Goal: Navigation & Orientation: Understand site structure

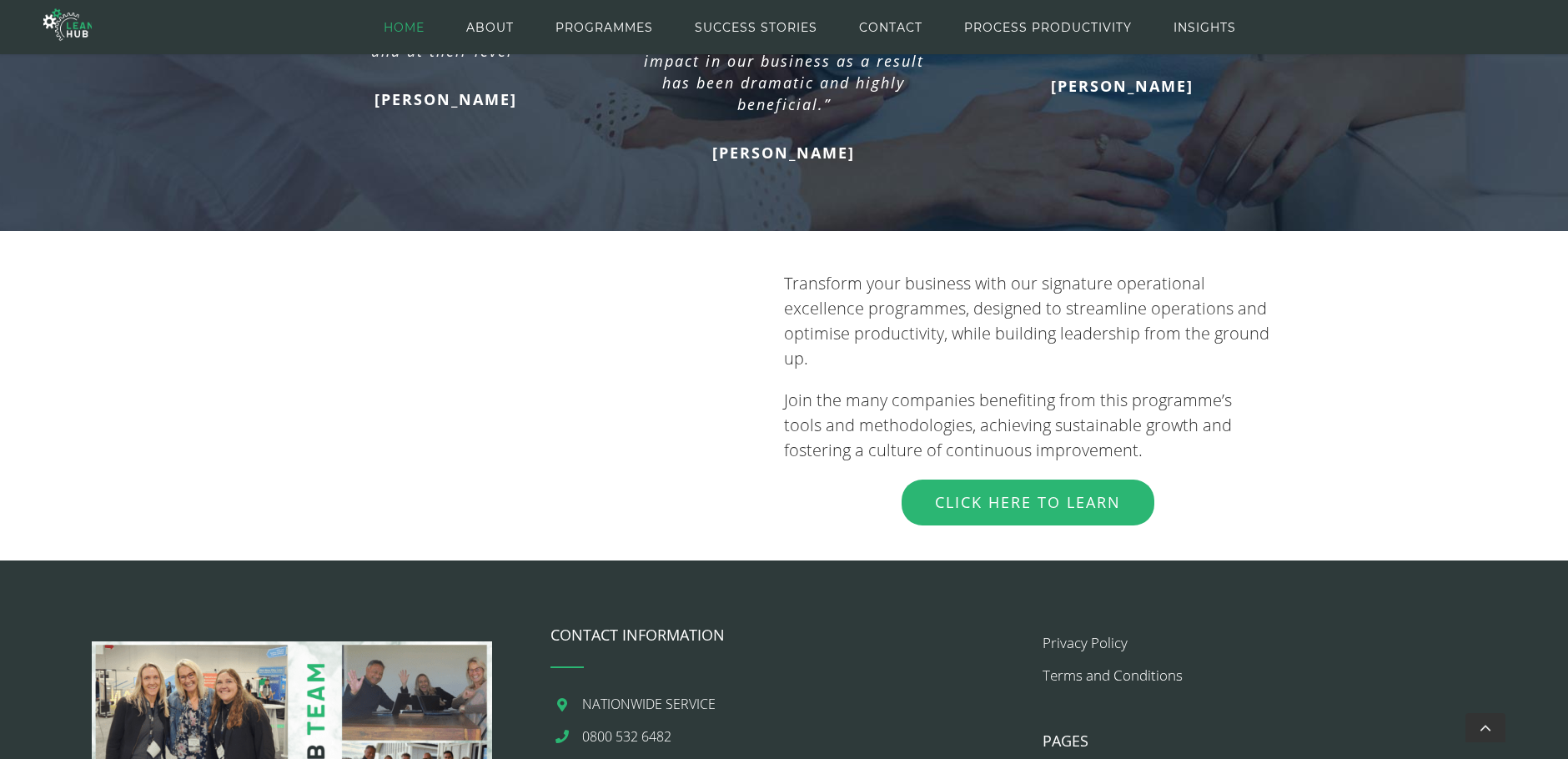
scroll to position [1987, 0]
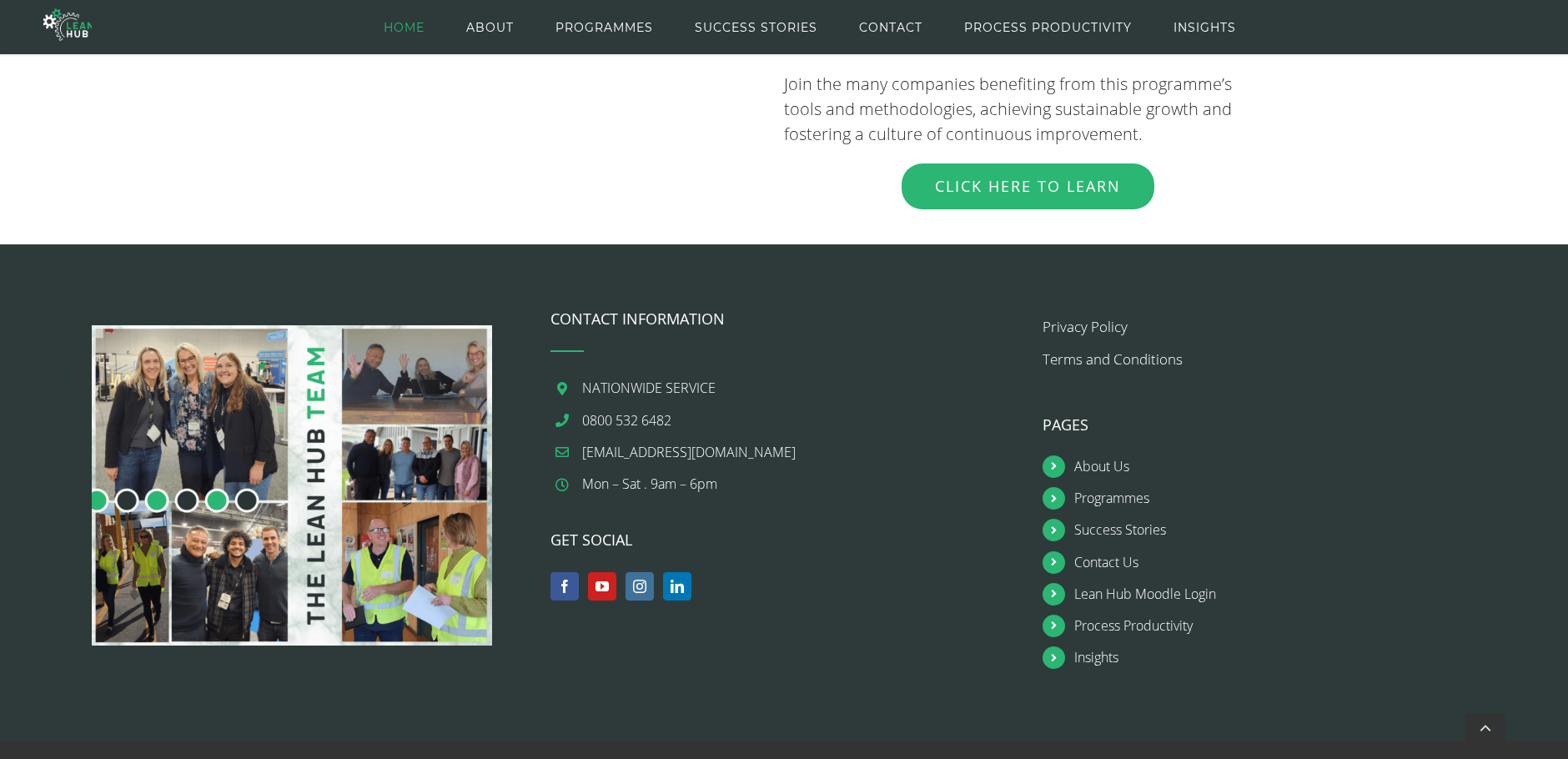
click at [1057, 487] on icon at bounding box center [1054, 498] width 23 height 23
click at [1048, 487] on icon at bounding box center [1054, 498] width 23 height 23
click at [1090, 487] on link "Programmes" at bounding box center [1291, 498] width 435 height 23
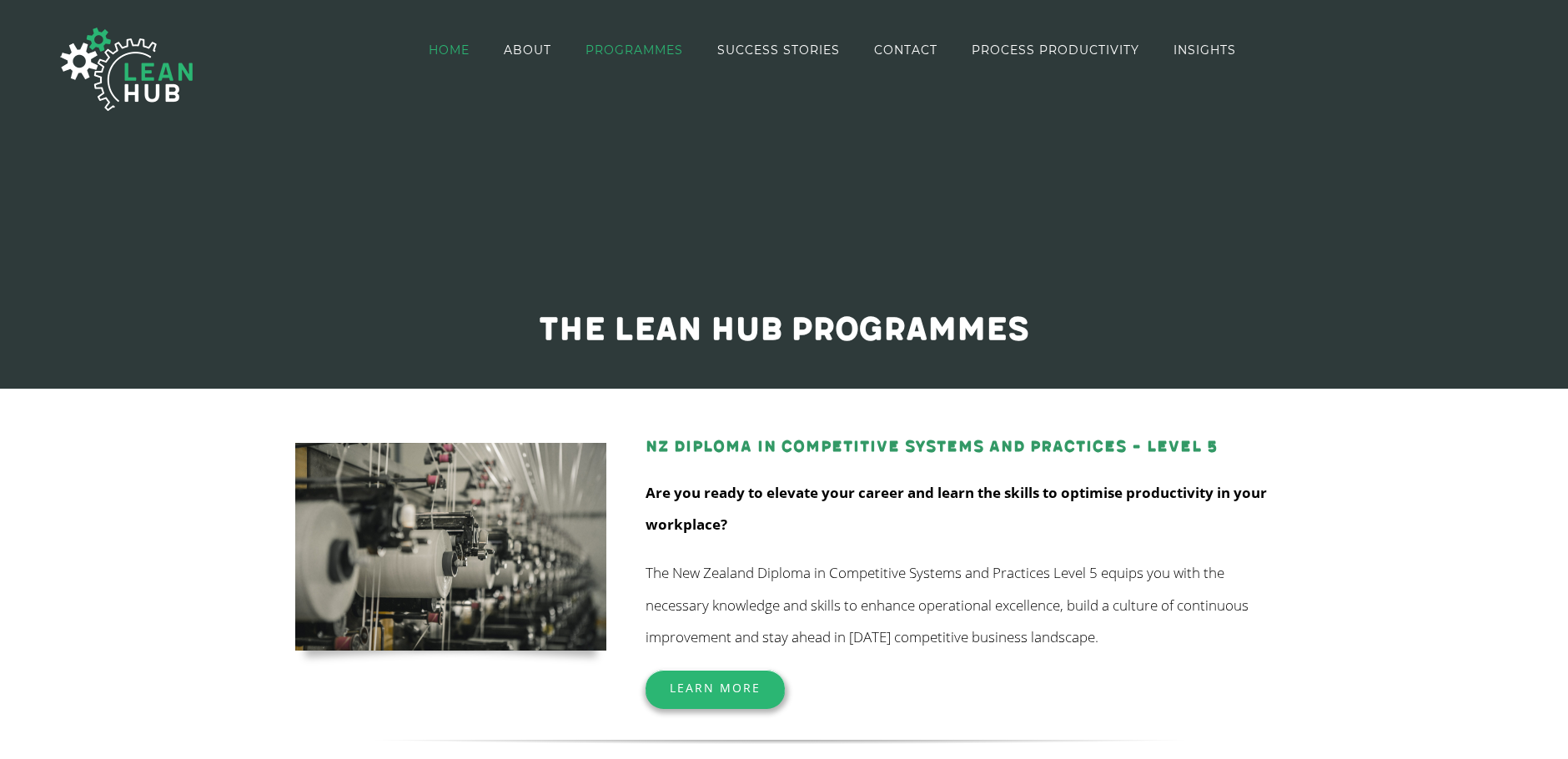
click at [451, 44] on span "HOME" at bounding box center [449, 50] width 41 height 12
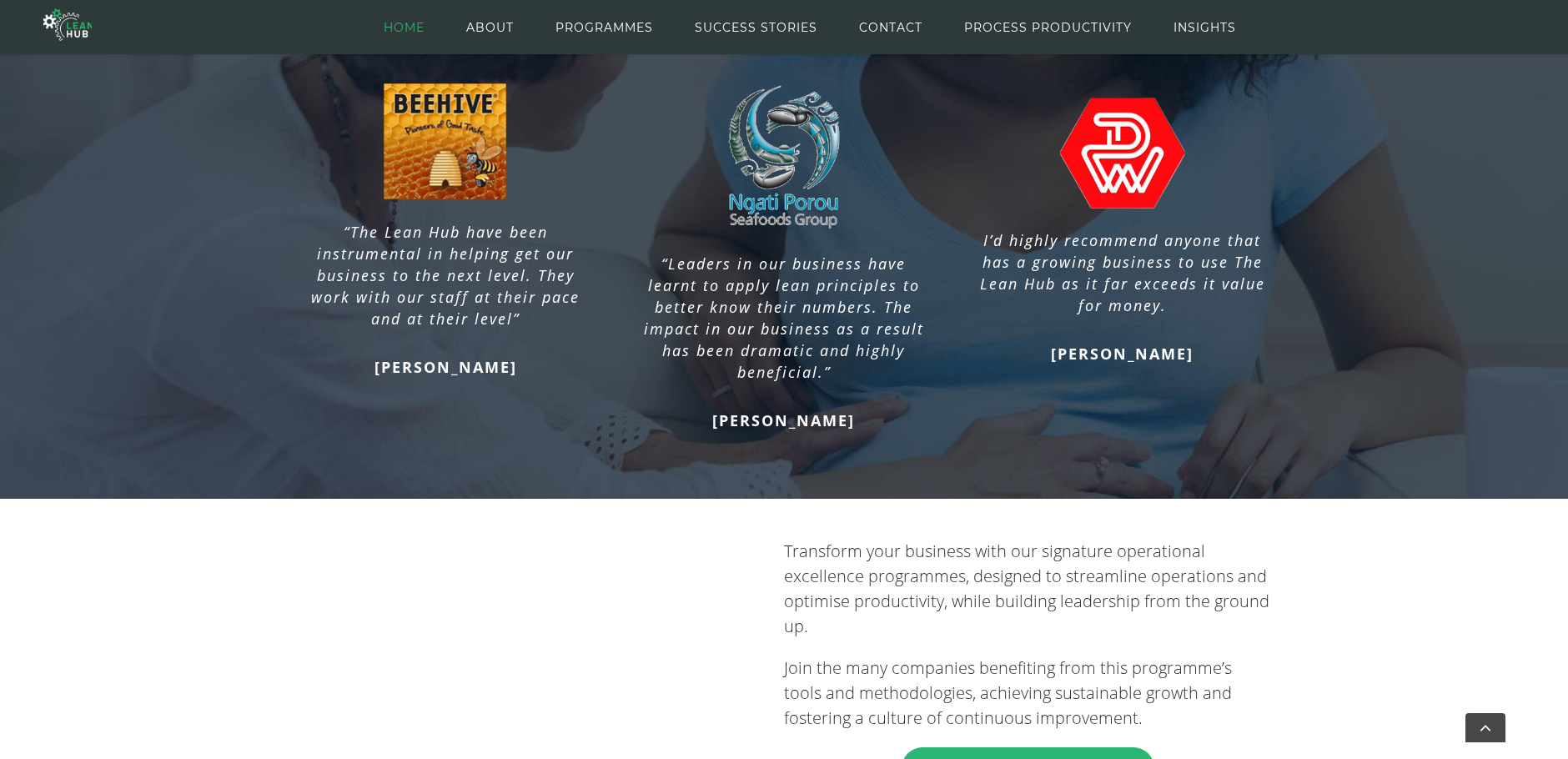
scroll to position [903, 0]
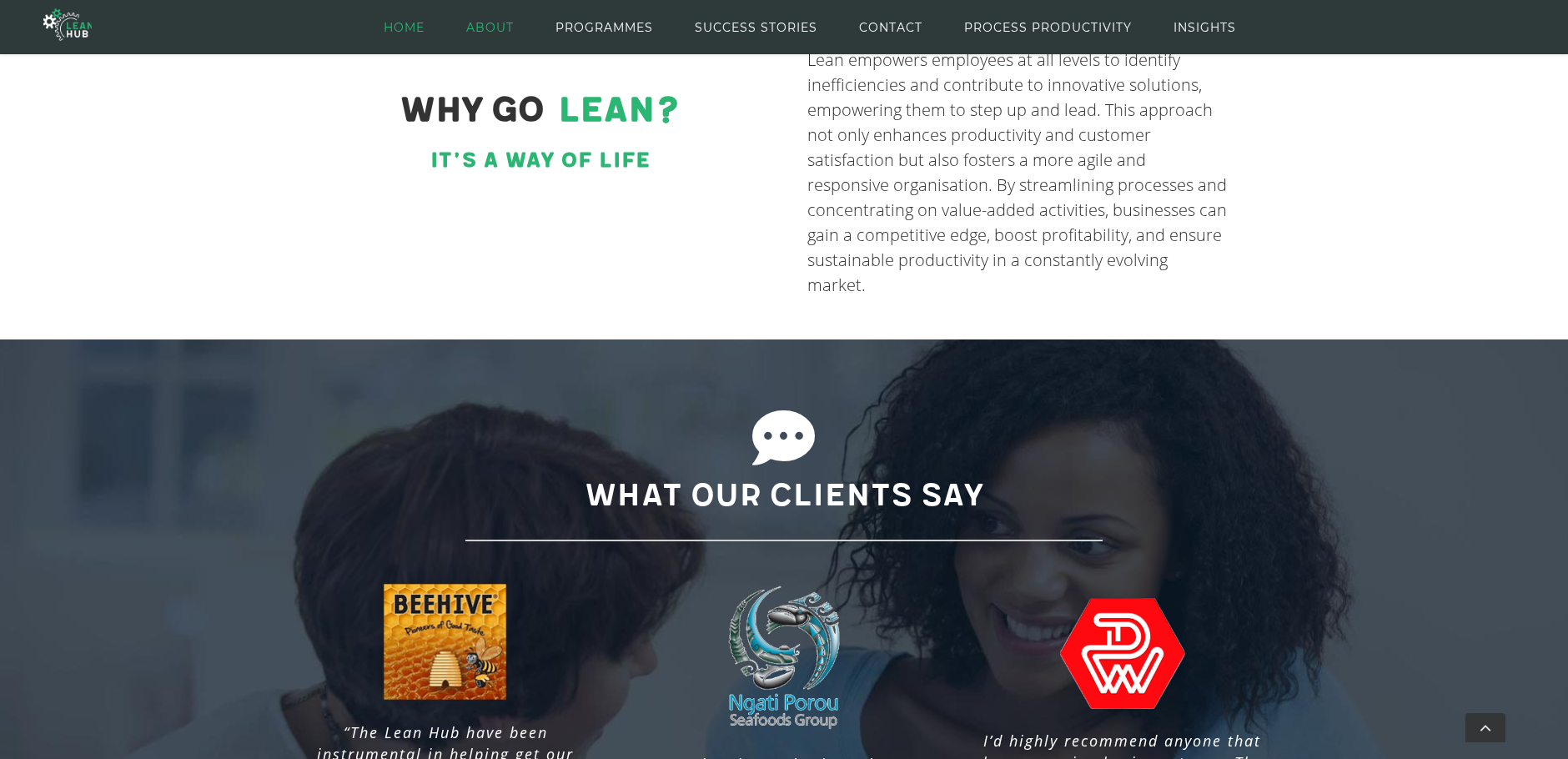
click at [484, 25] on span "ABOUT" at bounding box center [490, 27] width 48 height 75
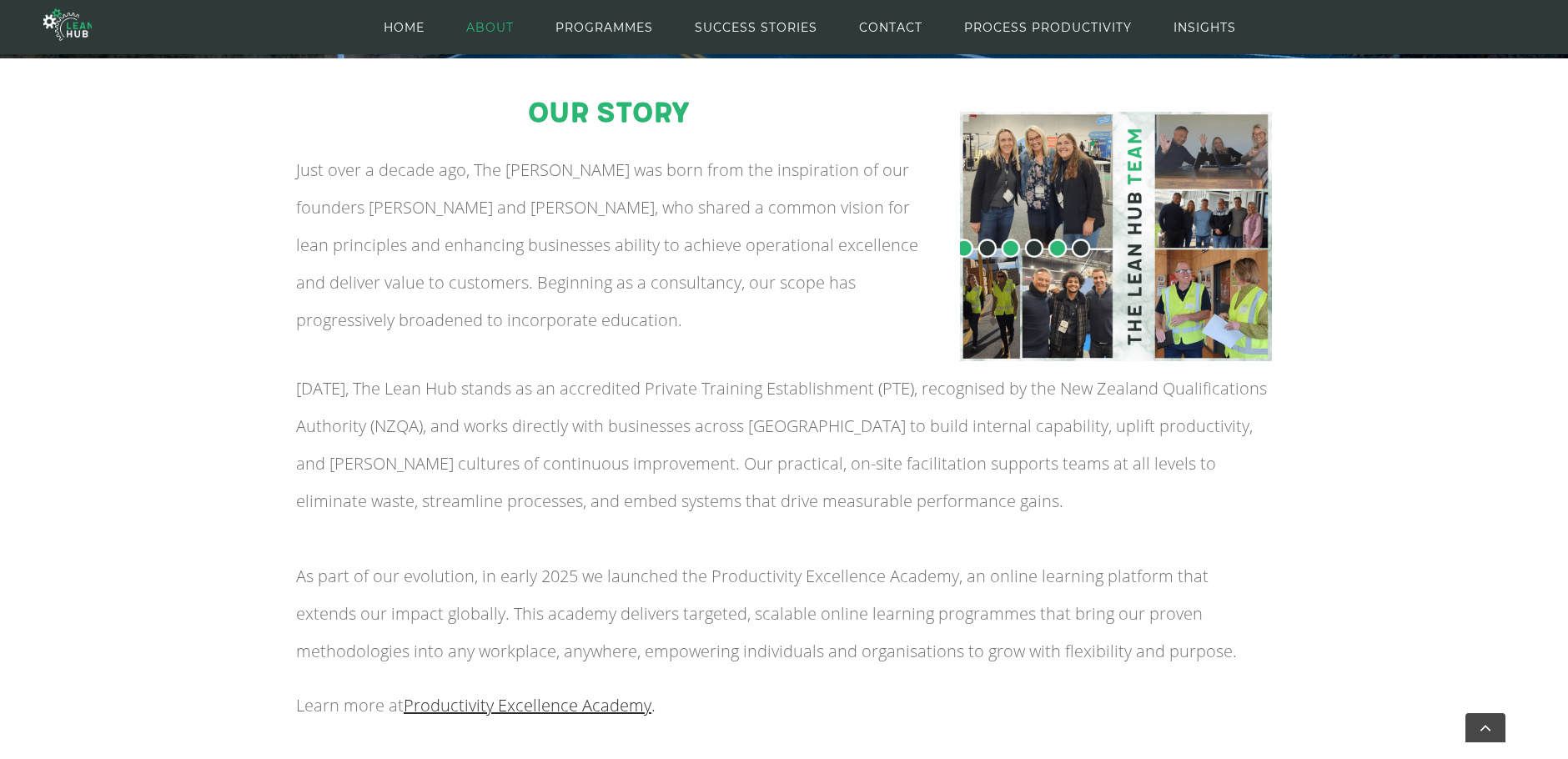
scroll to position [333, 0]
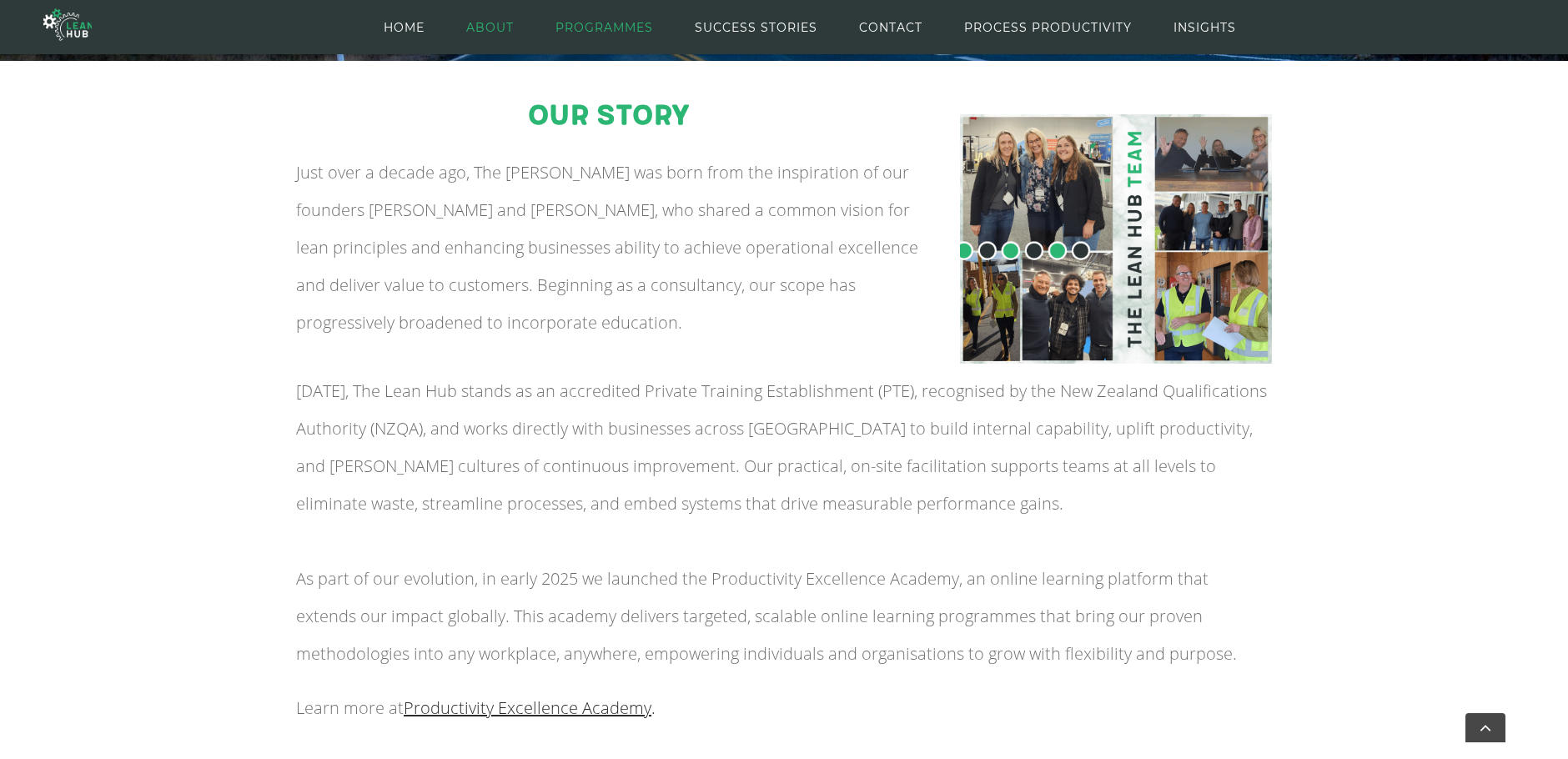
click at [619, 25] on span "PROGRAMMES" at bounding box center [604, 27] width 98 height 75
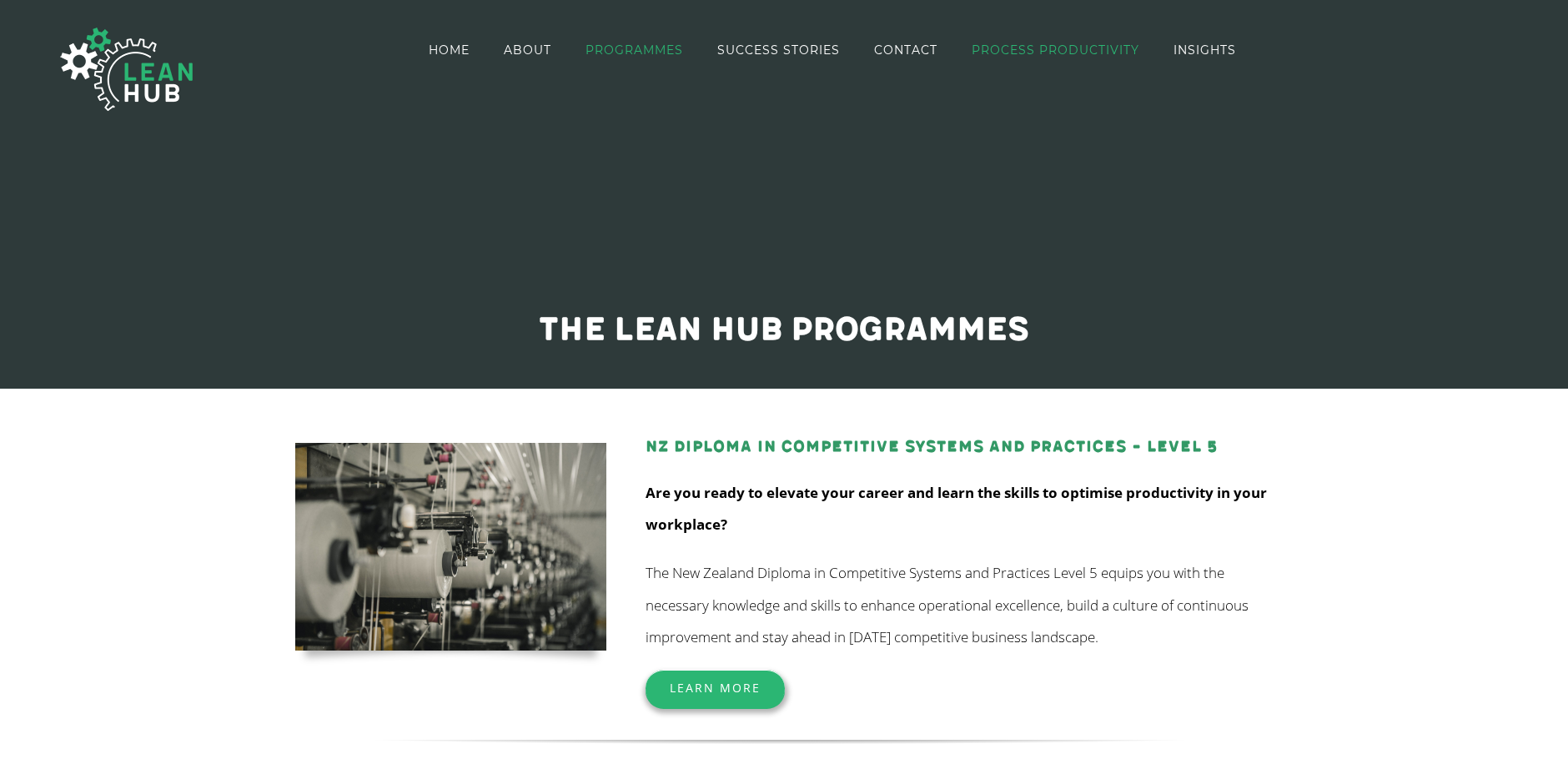
click at [1028, 51] on span "PROCESS PRODUCTIVITY" at bounding box center [1056, 50] width 168 height 12
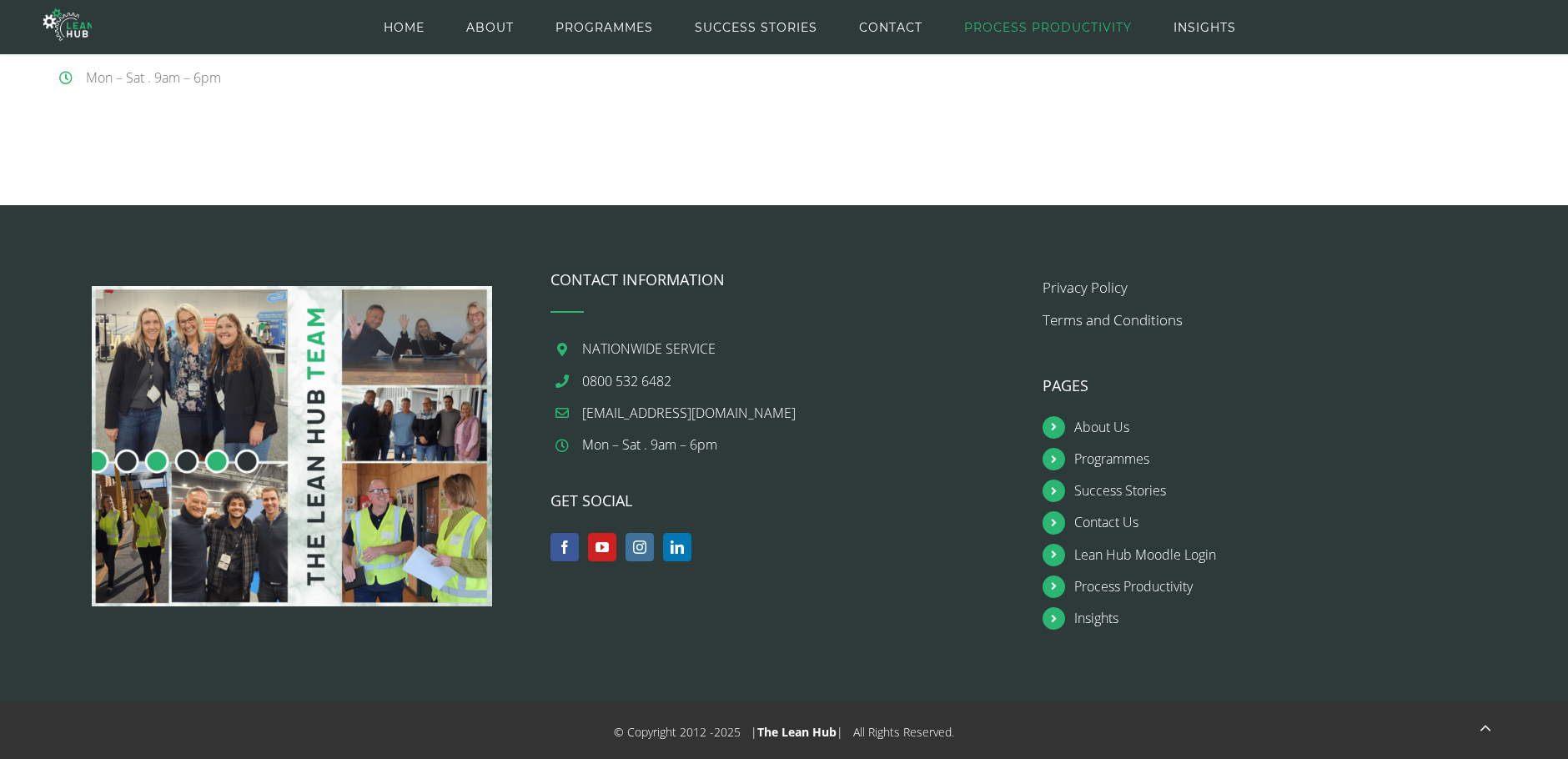
scroll to position [2303, 0]
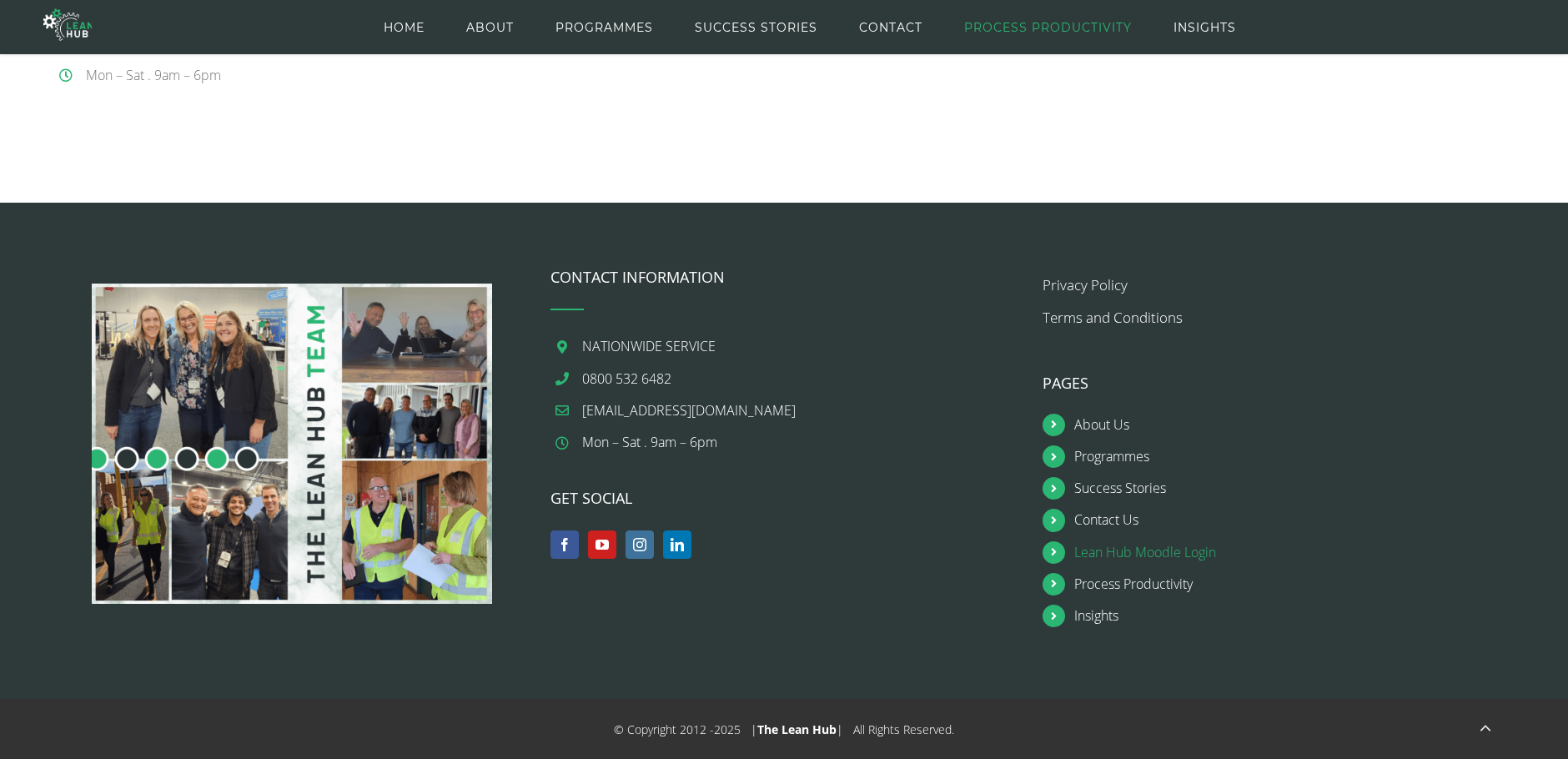
click at [1202, 553] on link "Lean Hub Moodle Login" at bounding box center [1291, 552] width 435 height 23
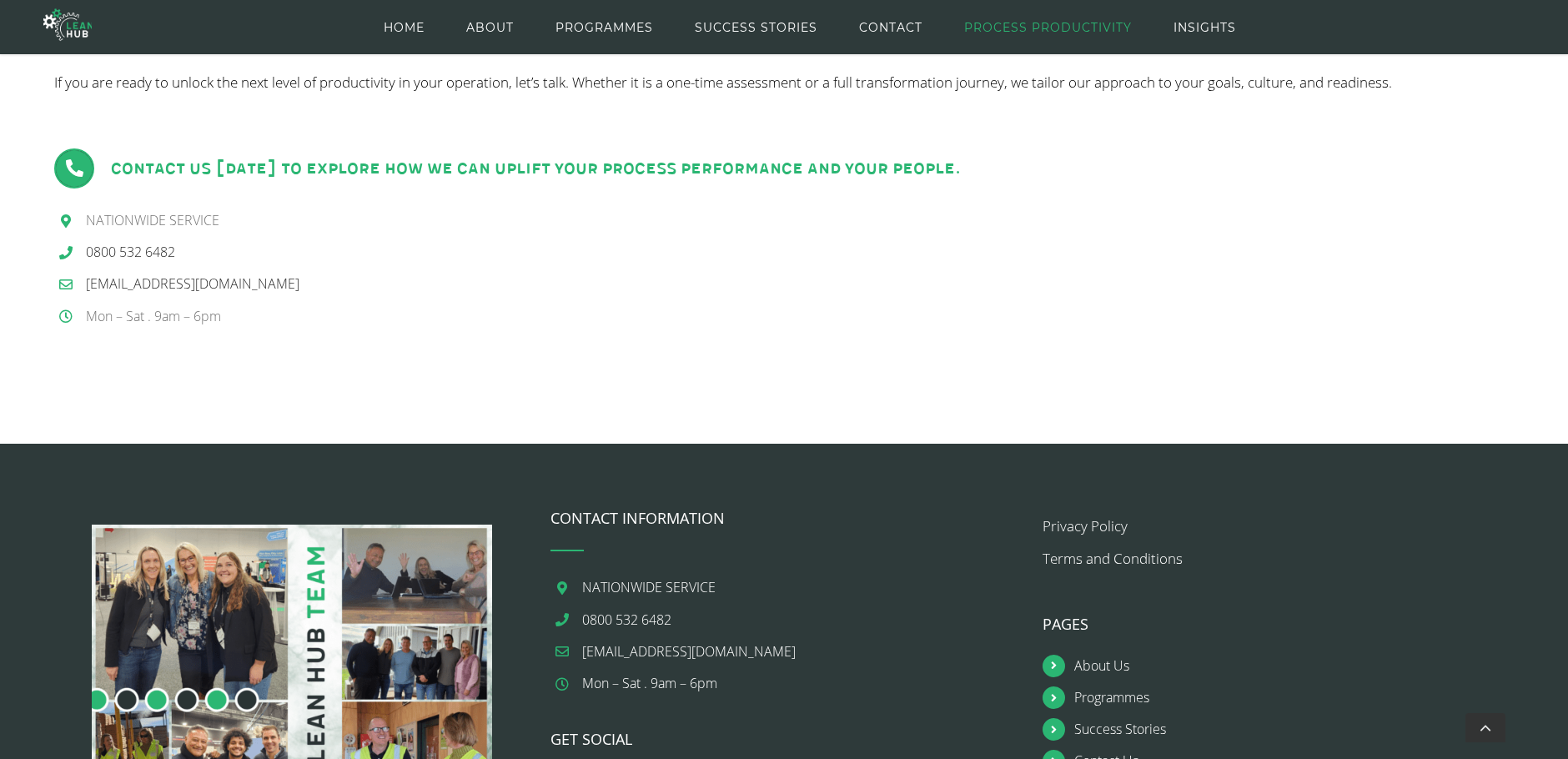
scroll to position [2053, 0]
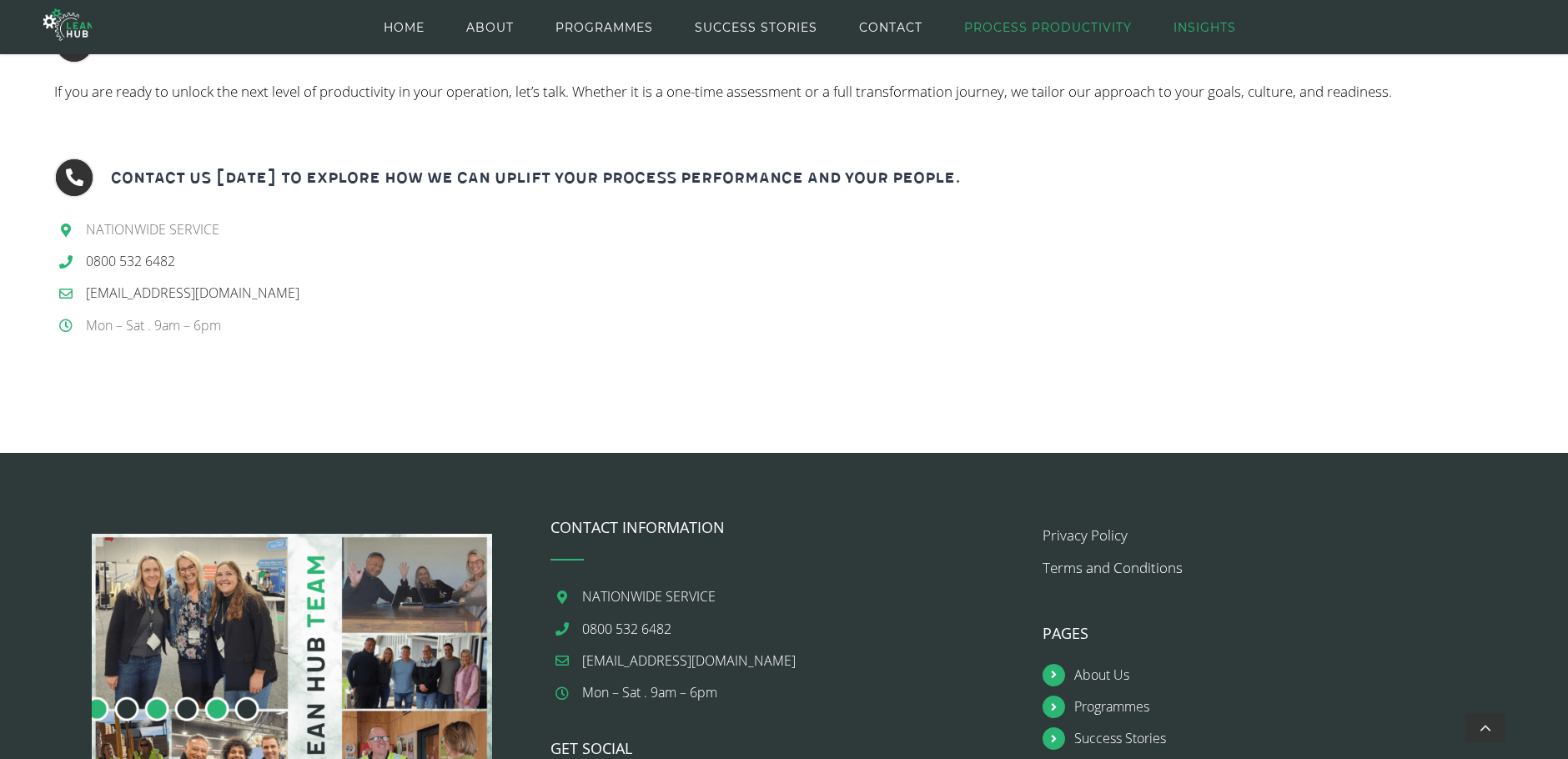
click at [1217, 24] on span "INSIGHTS" at bounding box center [1205, 27] width 63 height 75
